Goal: Find contact information: Find contact information

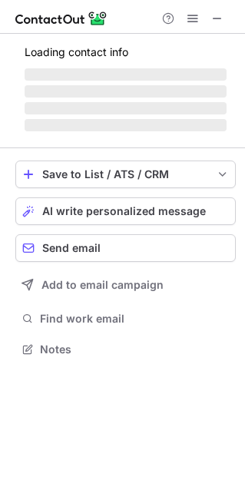
scroll to position [371, 245]
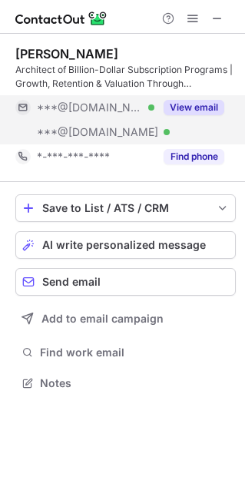
click at [82, 111] on span "***@gmail.com" at bounding box center [90, 108] width 106 height 14
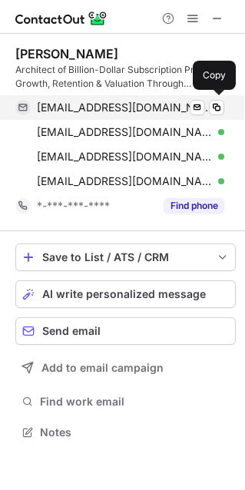
scroll to position [421, 245]
click at [214, 109] on span at bounding box center [216, 107] width 12 height 12
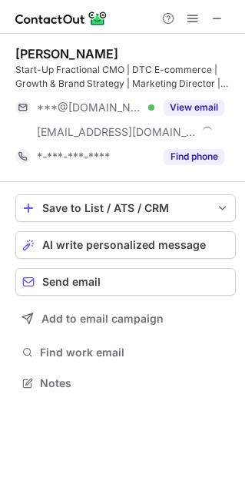
scroll to position [371, 245]
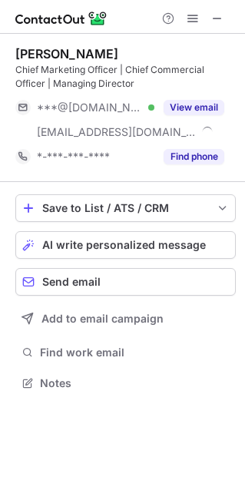
scroll to position [371, 245]
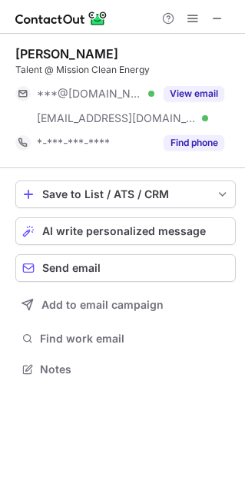
scroll to position [358, 245]
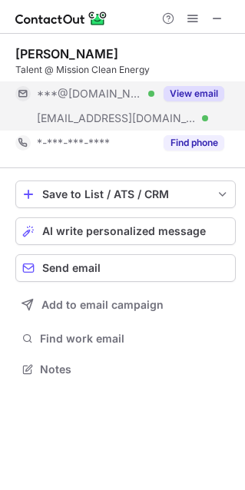
click at [104, 96] on span "***@gmail.com" at bounding box center [90, 94] width 106 height 14
click at [104, 96] on span "***@[DOMAIN_NAME]" at bounding box center [90, 94] width 106 height 14
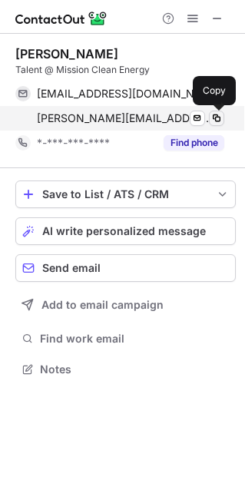
click at [214, 115] on span at bounding box center [216, 118] width 12 height 12
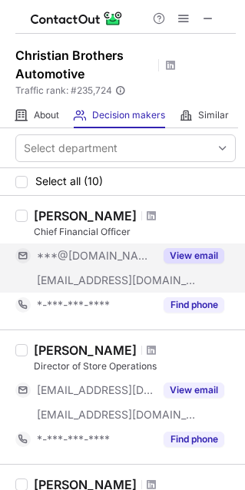
click at [203, 258] on button "View email" at bounding box center [193, 255] width 61 height 15
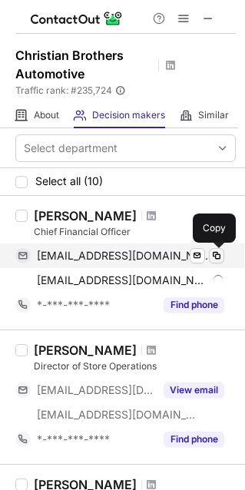
click at [216, 253] on span at bounding box center [216, 255] width 12 height 12
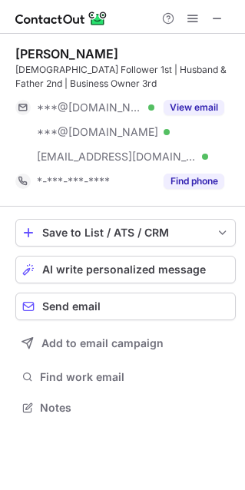
scroll to position [396, 245]
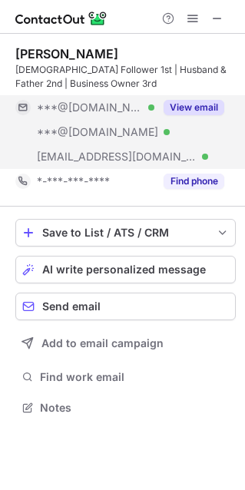
click at [81, 107] on span "***@gmail.com" at bounding box center [90, 108] width 106 height 14
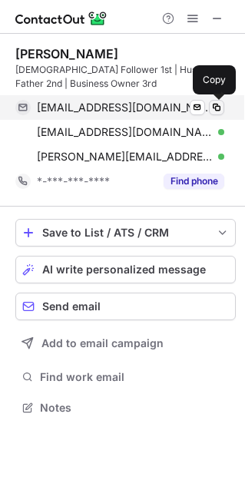
click at [213, 107] on span at bounding box center [216, 107] width 12 height 12
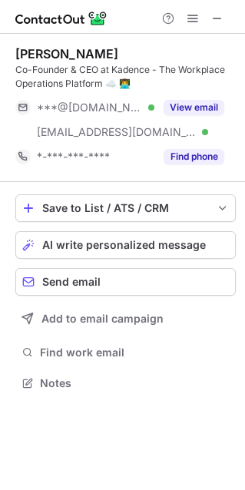
scroll to position [371, 245]
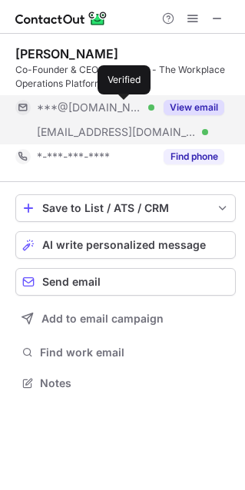
click at [148, 105] on div at bounding box center [151, 107] width 6 height 6
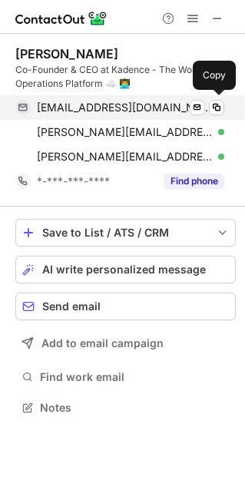
scroll to position [396, 245]
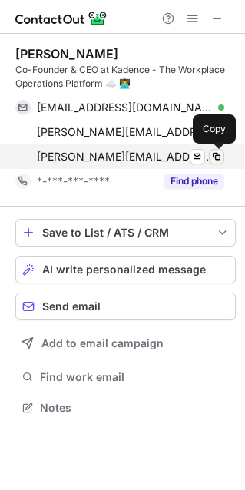
click at [213, 154] on span at bounding box center [216, 156] width 12 height 12
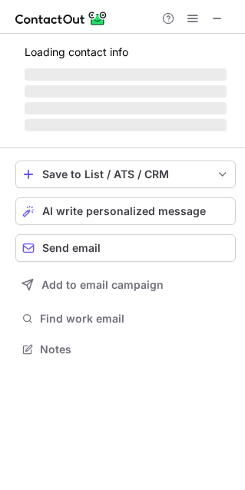
scroll to position [371, 245]
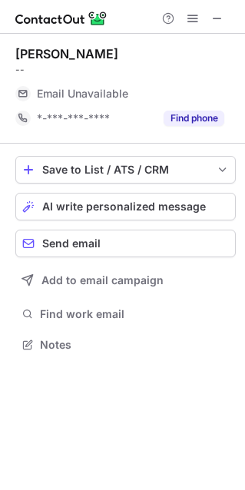
scroll to position [8, 8]
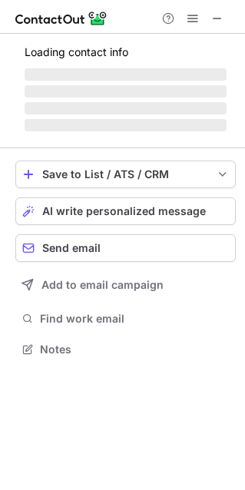
scroll to position [8, 8]
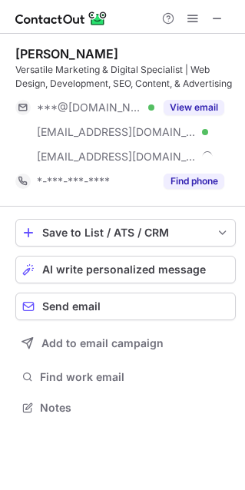
scroll to position [396, 245]
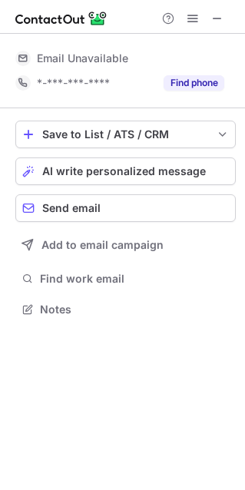
scroll to position [298, 245]
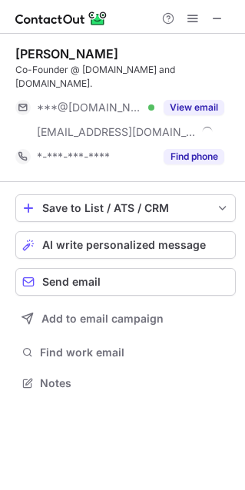
scroll to position [358, 245]
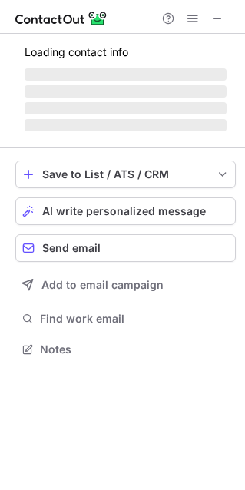
scroll to position [358, 245]
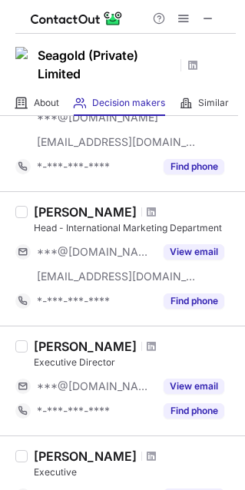
scroll to position [779, 0]
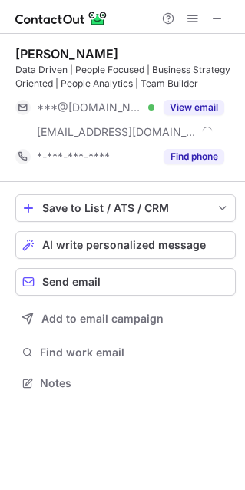
scroll to position [371, 245]
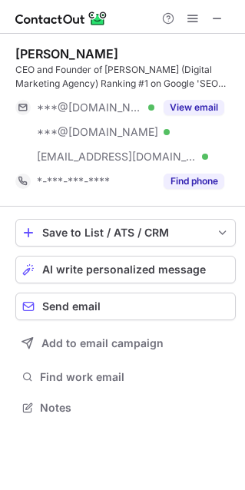
scroll to position [396, 245]
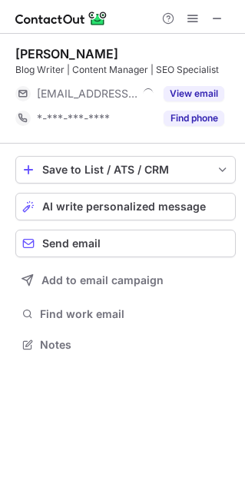
scroll to position [8, 8]
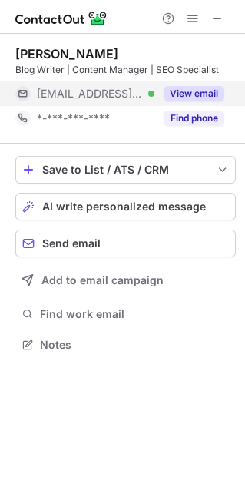
click at [185, 87] on button "View email" at bounding box center [193, 93] width 61 height 15
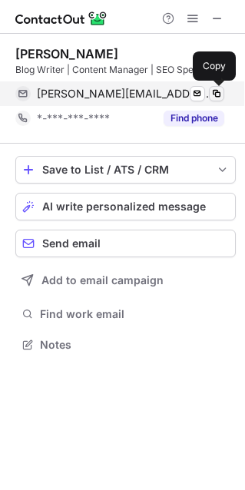
click at [213, 95] on span at bounding box center [216, 93] width 12 height 12
